Goal: Task Accomplishment & Management: Manage account settings

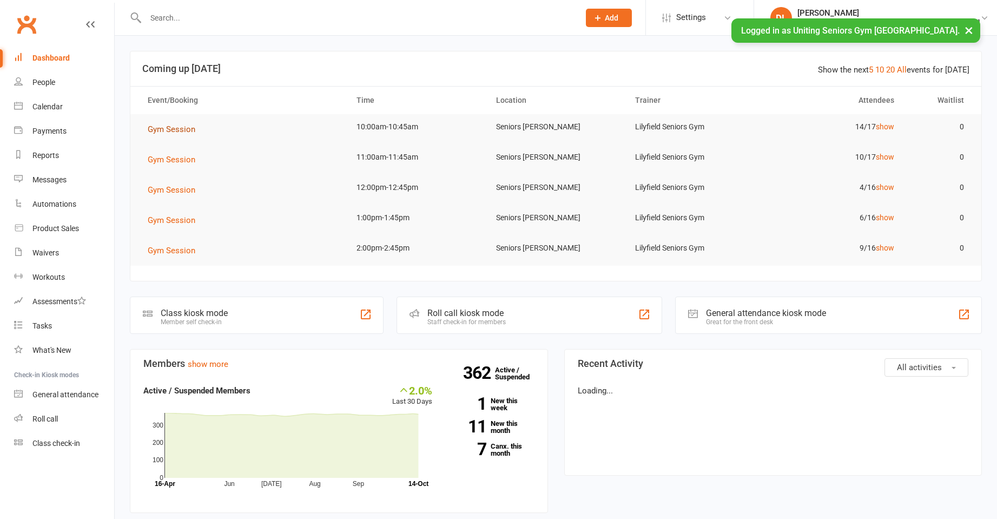
click at [176, 126] on span "Gym Session" at bounding box center [172, 129] width 48 height 10
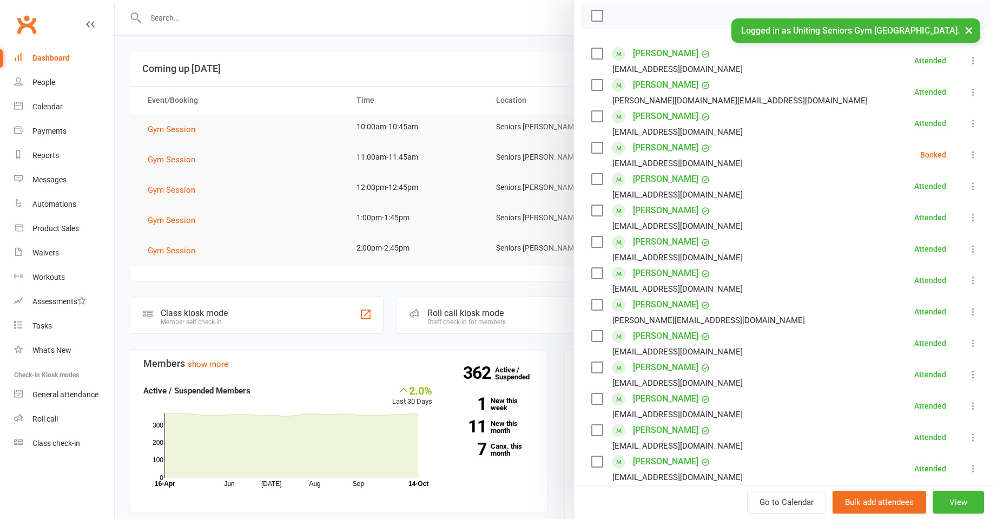
scroll to position [162, 0]
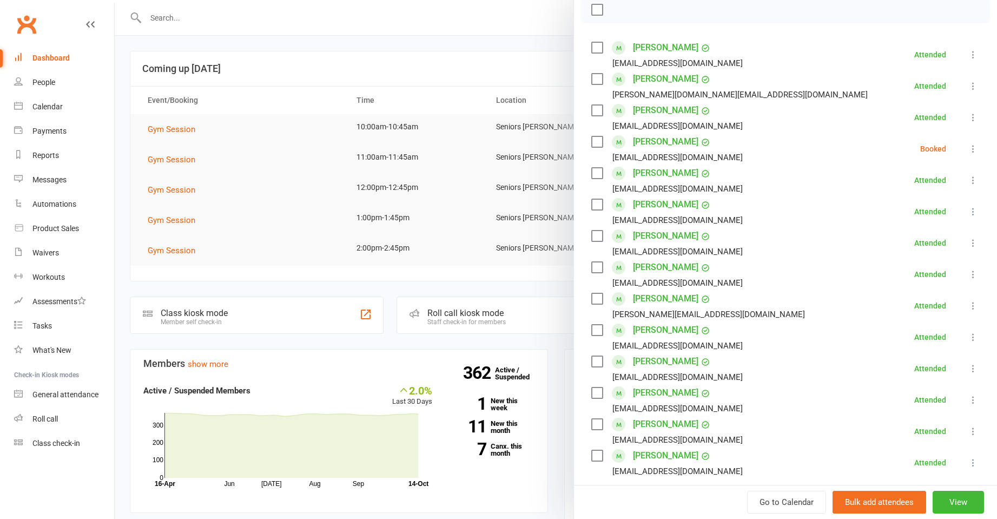
click at [968, 145] on icon at bounding box center [973, 148] width 11 height 11
click at [931, 230] on link "Mark absent" at bounding box center [921, 235] width 116 height 22
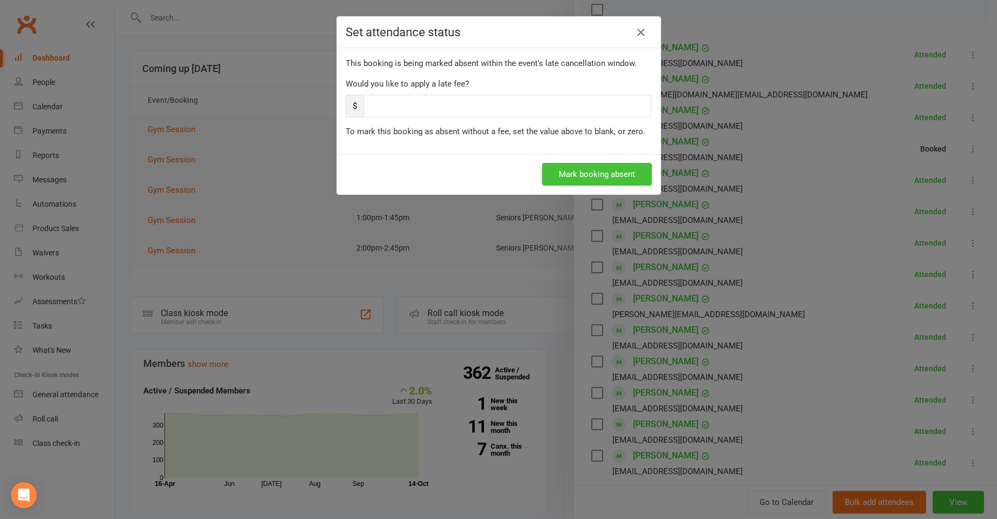
click at [592, 181] on button "Mark booking absent" at bounding box center [597, 174] width 110 height 23
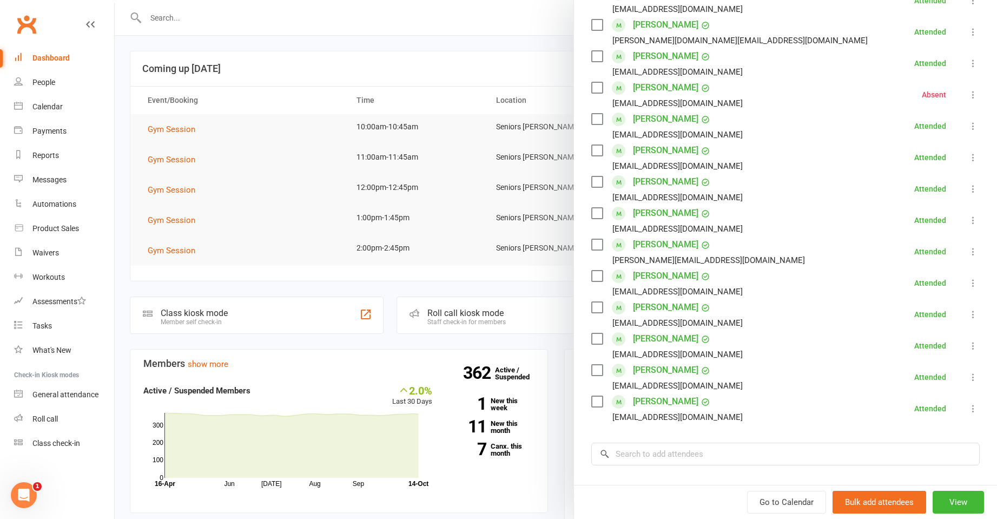
scroll to position [0, 0]
click at [285, 147] on div at bounding box center [556, 259] width 882 height 519
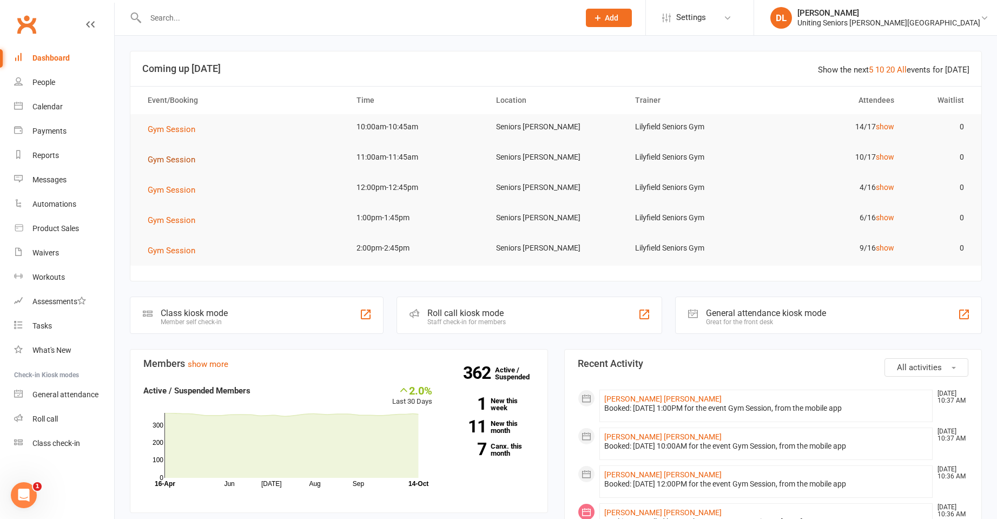
click at [177, 160] on span "Gym Session" at bounding box center [172, 160] width 48 height 10
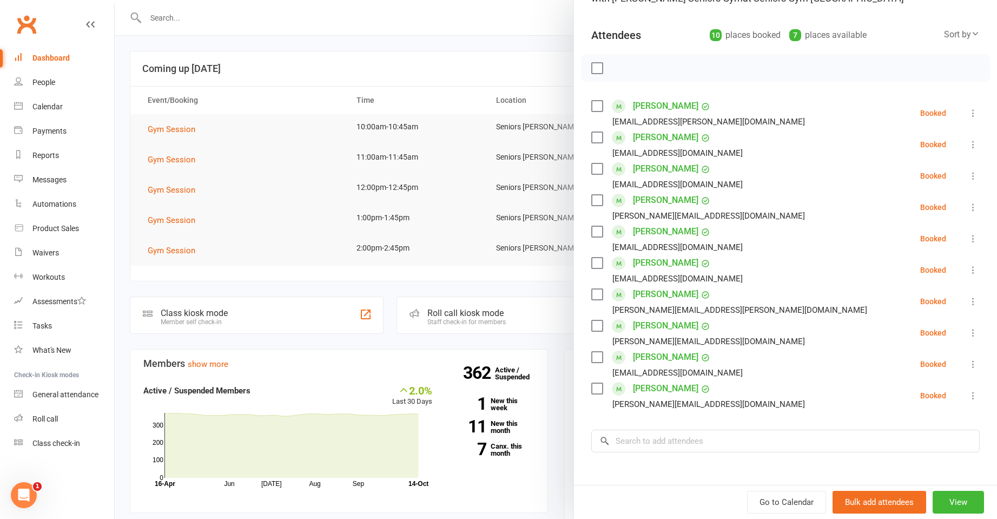
scroll to position [108, 0]
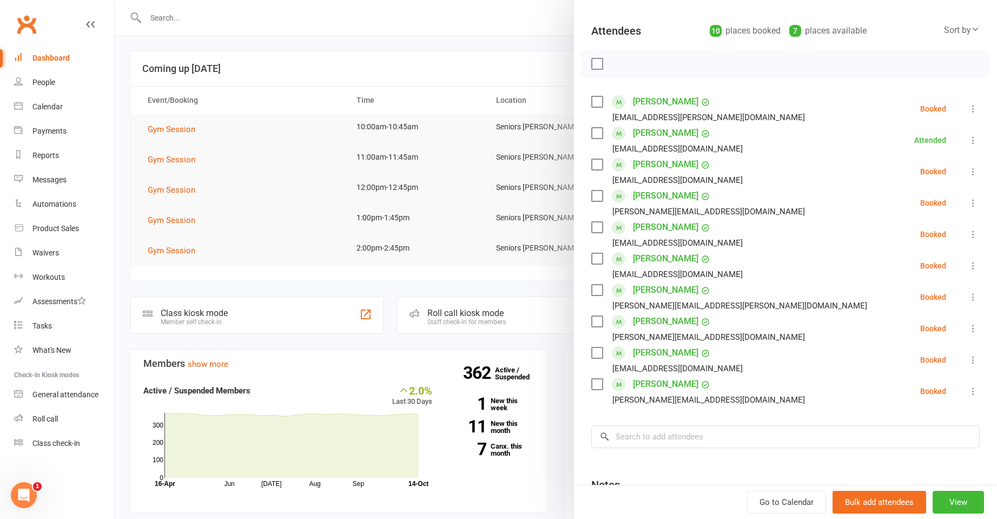
click at [306, 8] on div at bounding box center [556, 259] width 882 height 519
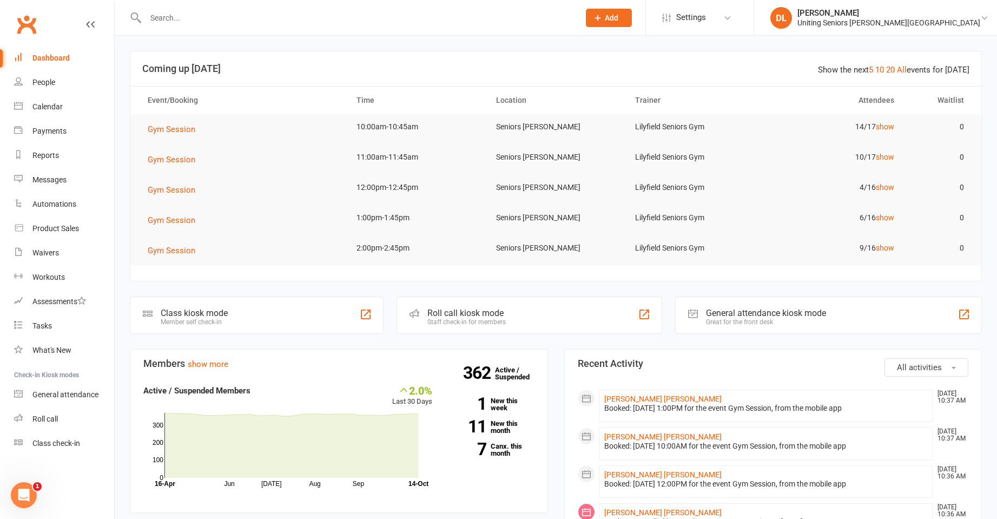
click at [306, 12] on div at bounding box center [556, 259] width 882 height 519
click at [302, 8] on div at bounding box center [351, 17] width 442 height 35
click at [299, 16] on input "text" at bounding box center [357, 17] width 430 height 15
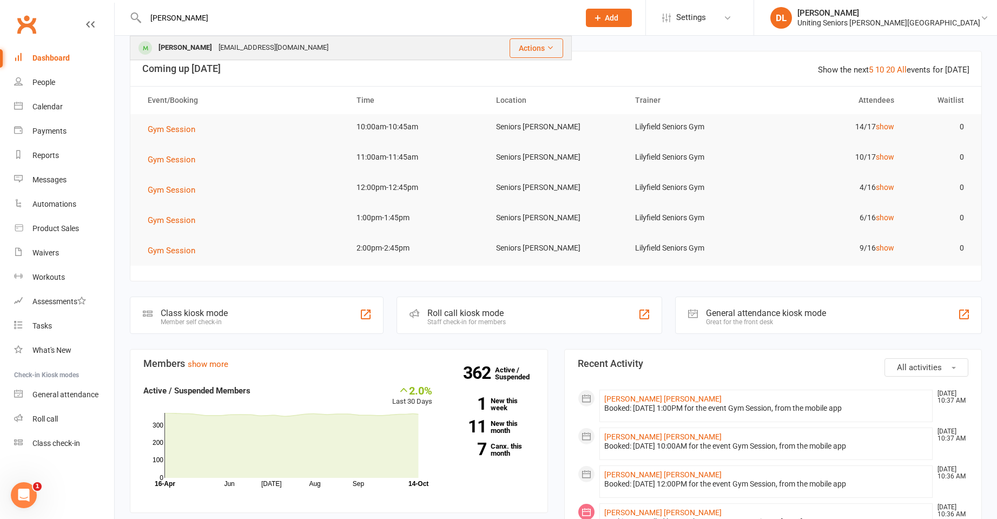
type input "[PERSON_NAME]"
click at [294, 41] on div "[EMAIL_ADDRESS][DOMAIN_NAME]" at bounding box center [273, 48] width 116 height 16
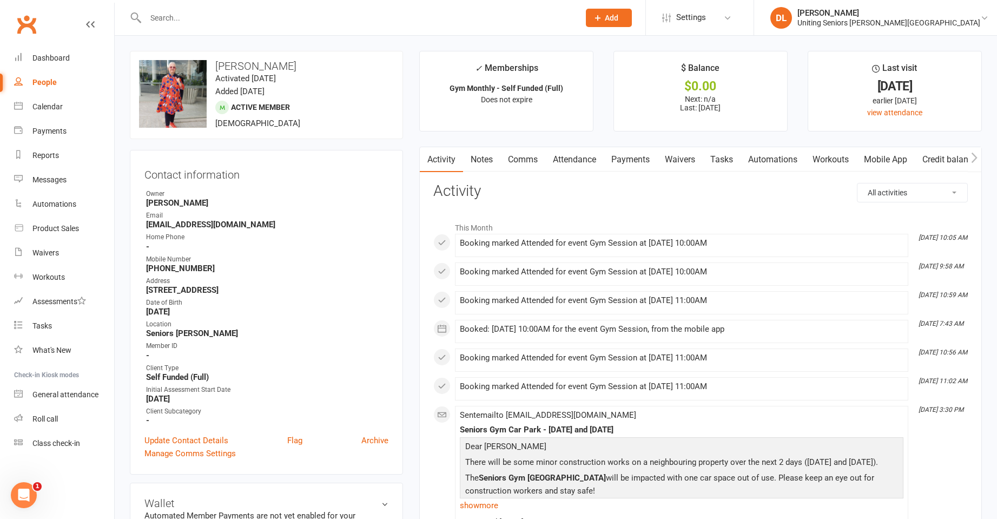
click at [582, 166] on link "Attendance" at bounding box center [574, 159] width 58 height 25
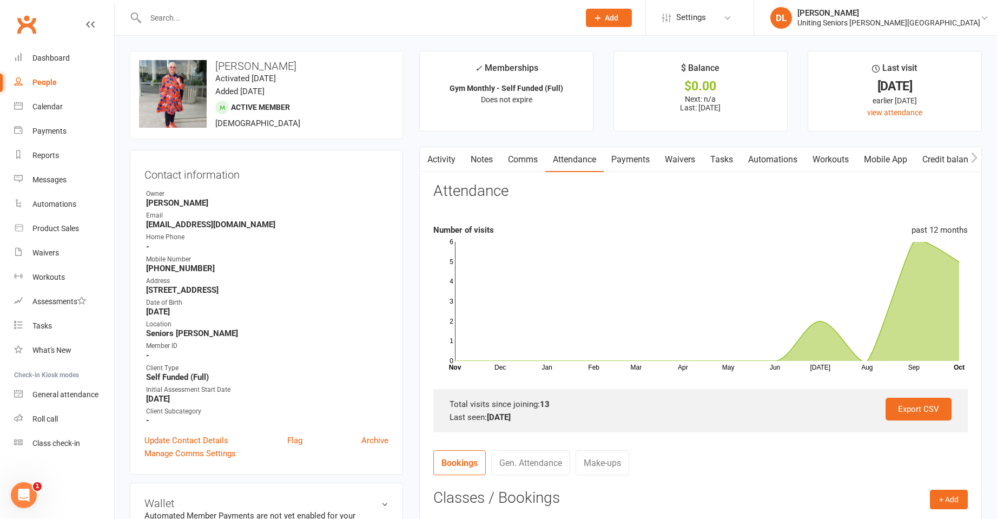
drag, startPoint x: 221, startPoint y: 67, endPoint x: 327, endPoint y: 67, distance: 106.0
click at [327, 67] on h3 "[PERSON_NAME]" at bounding box center [266, 66] width 255 height 12
copy h3 "[PERSON_NAME]"
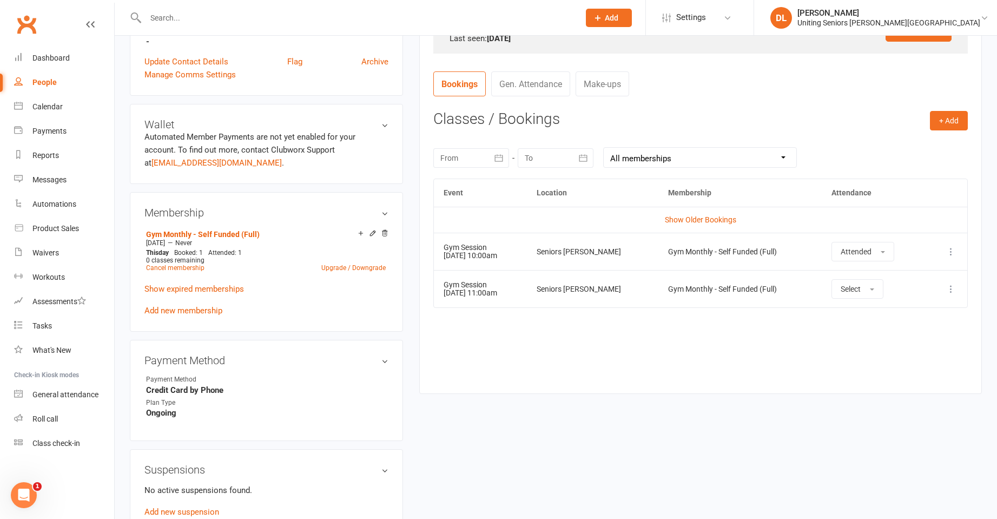
click at [969, 123] on div "Activity Notes Comms Attendance Payments Waivers Tasks Automations Workouts Mob…" at bounding box center [700, 81] width 563 height 626
click at [931, 131] on div "+ Add Book Event Add Appointment Book a Friend Classes / Bookings [DATE] Sun Mo…" at bounding box center [700, 244] width 535 height 267
click at [937, 127] on button "+ Add" at bounding box center [949, 120] width 38 height 19
click at [925, 149] on link "Book Event" at bounding box center [913, 145] width 107 height 22
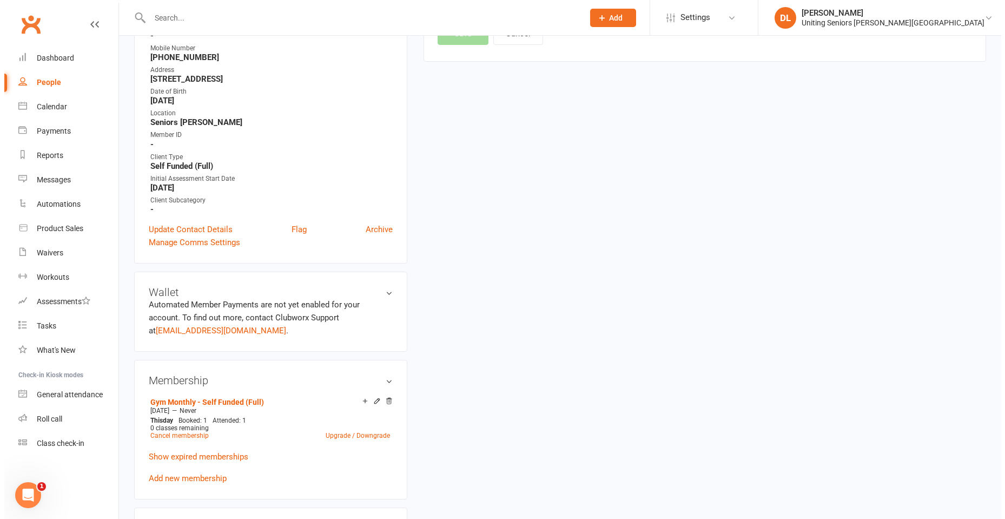
scroll to position [93, 0]
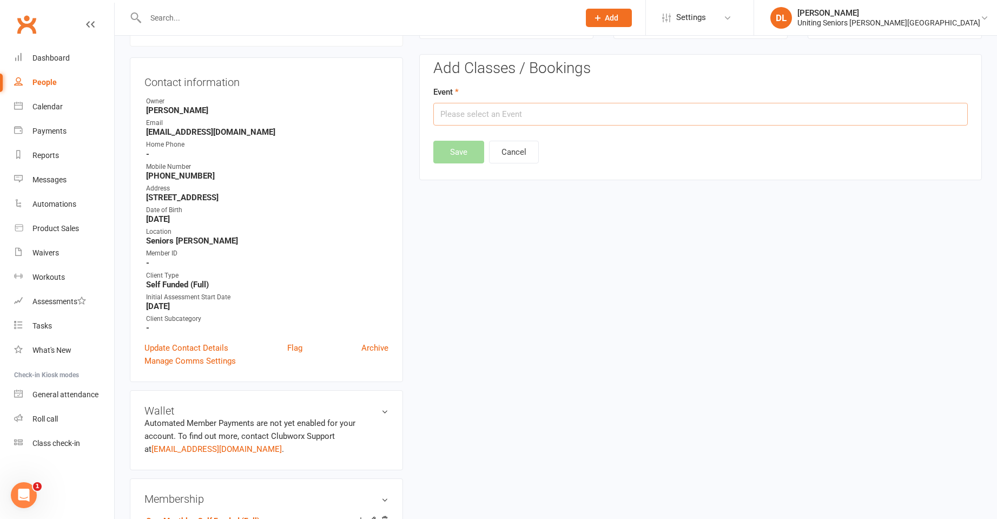
click at [542, 115] on input "text" at bounding box center [700, 114] width 535 height 23
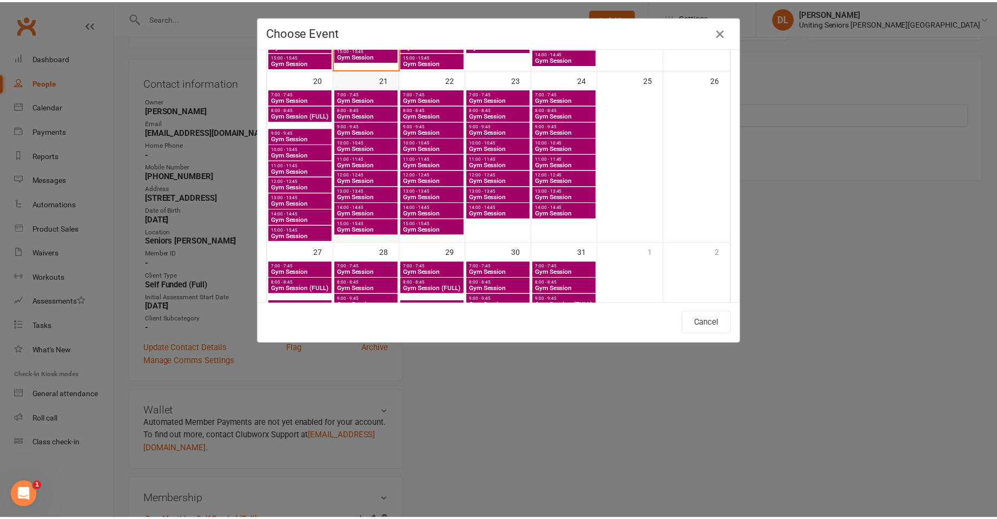
scroll to position [595, 0]
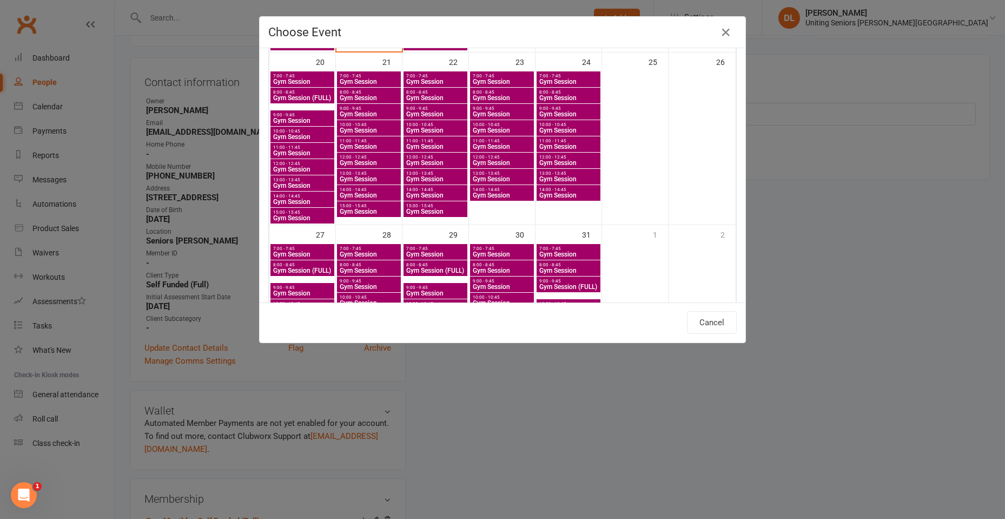
click at [287, 198] on span "14:00 - 14:45" at bounding box center [303, 196] width 60 height 5
type input "Gym Session - [DATE] 2:00:00 PM"
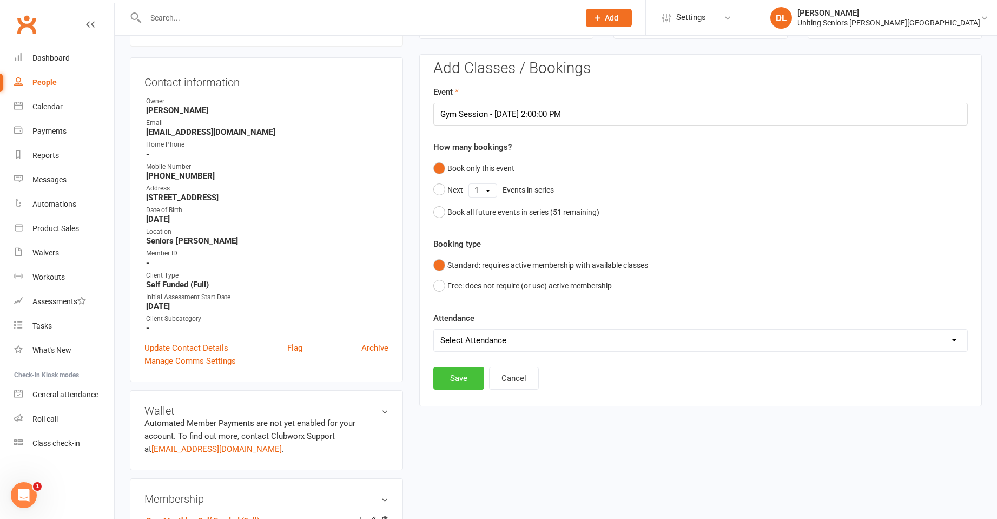
click at [453, 382] on button "Save" at bounding box center [458, 378] width 51 height 23
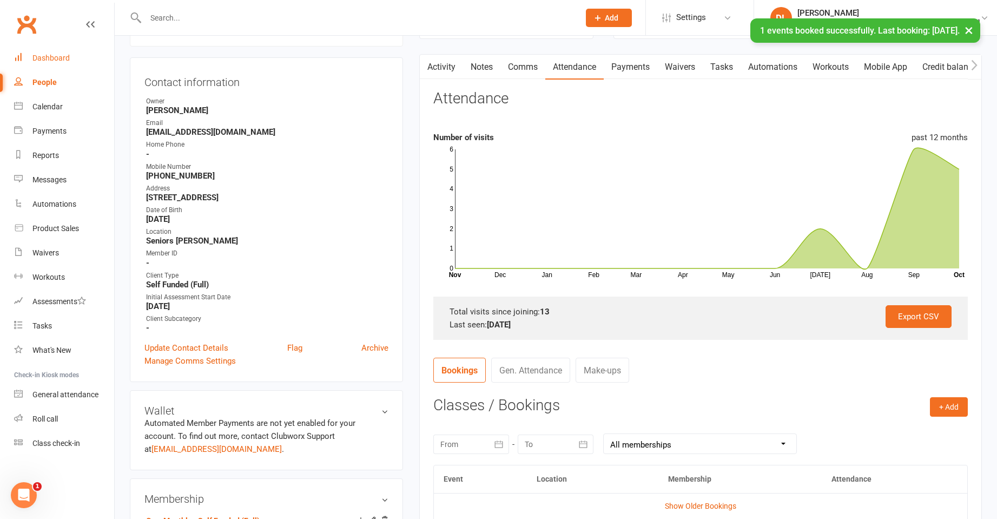
click at [40, 54] on div "Dashboard" at bounding box center [50, 58] width 37 height 9
